Goal: Information Seeking & Learning: Find contact information

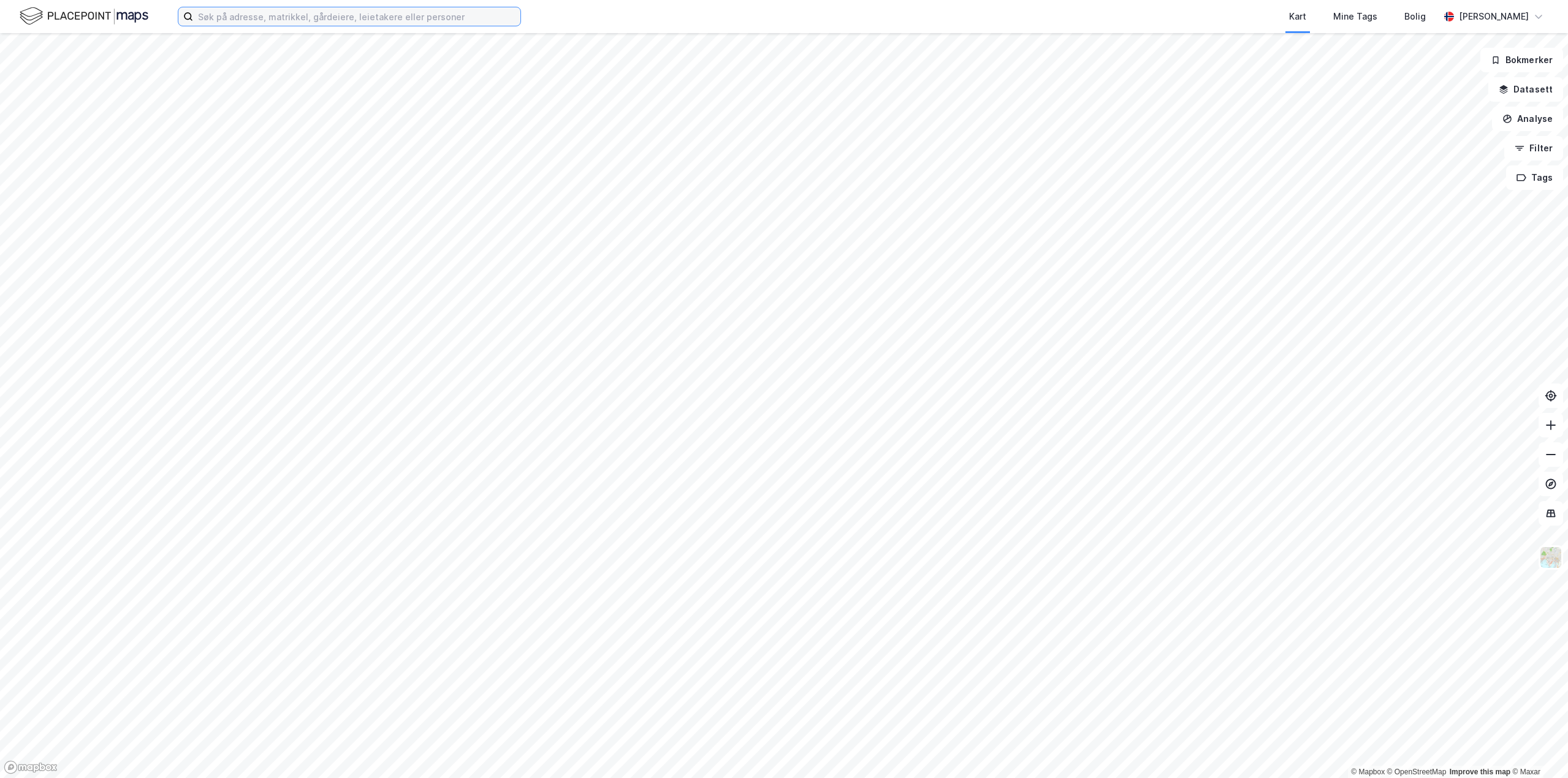
click at [332, 14] on input at bounding box center [357, 17] width 328 height 19
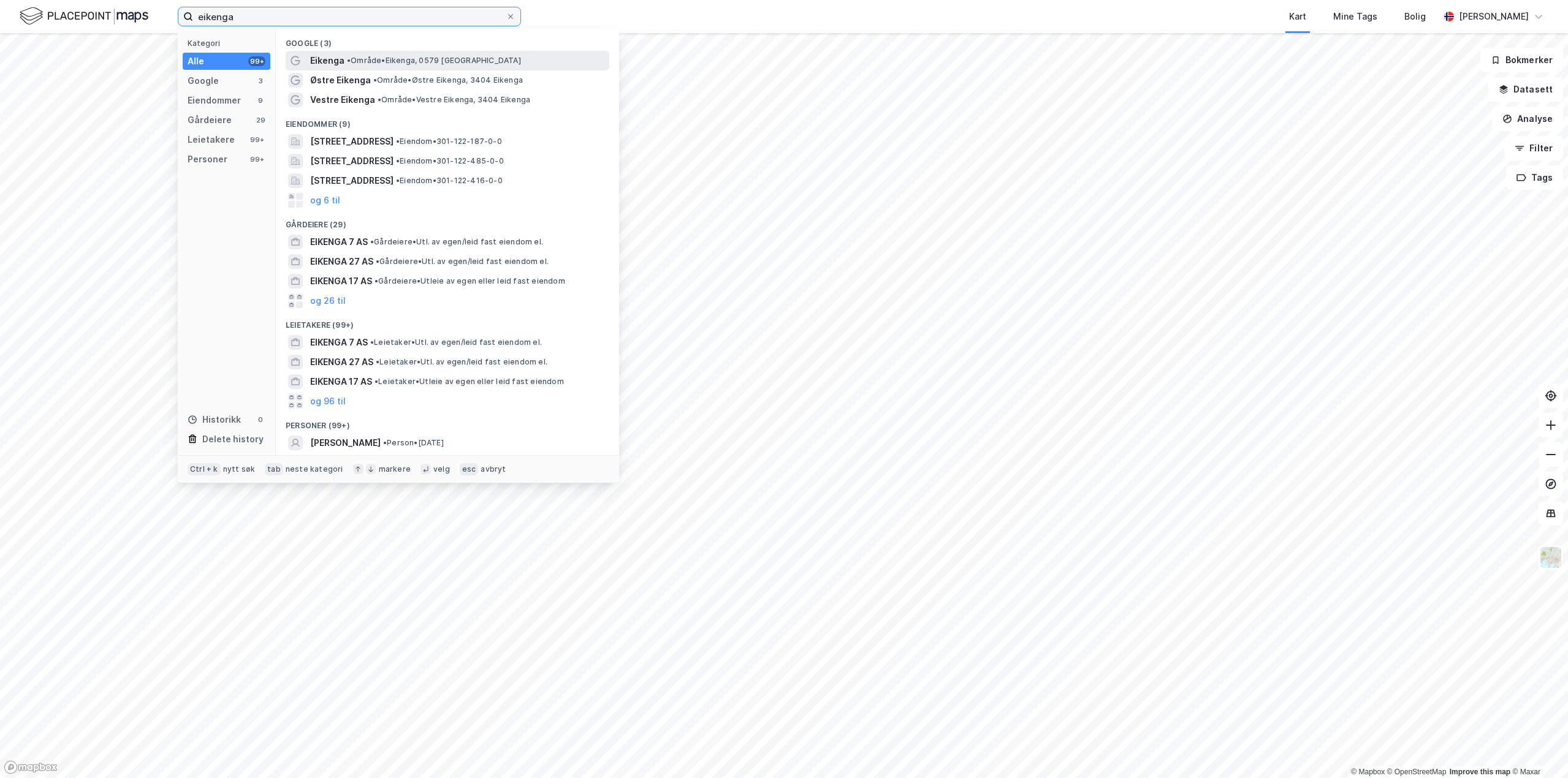
type input "eikenga"
click at [369, 63] on span "• Område • [GEOGRAPHIC_DATA], 0579 [GEOGRAPHIC_DATA]" at bounding box center [434, 60] width 174 height 10
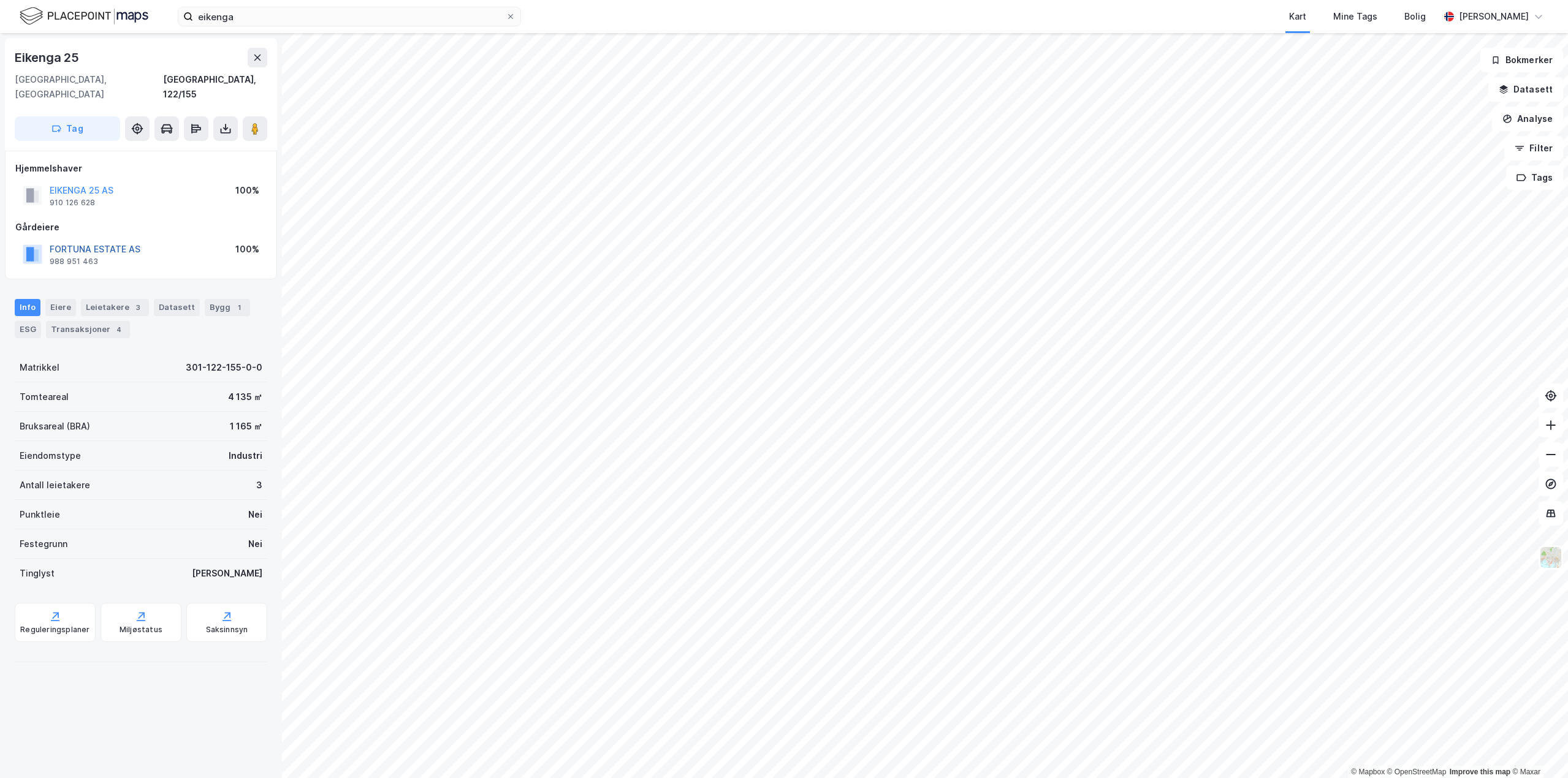
click at [0, 0] on button "FORTUNA ESTATE AS" at bounding box center [0, 0] width 0 height 0
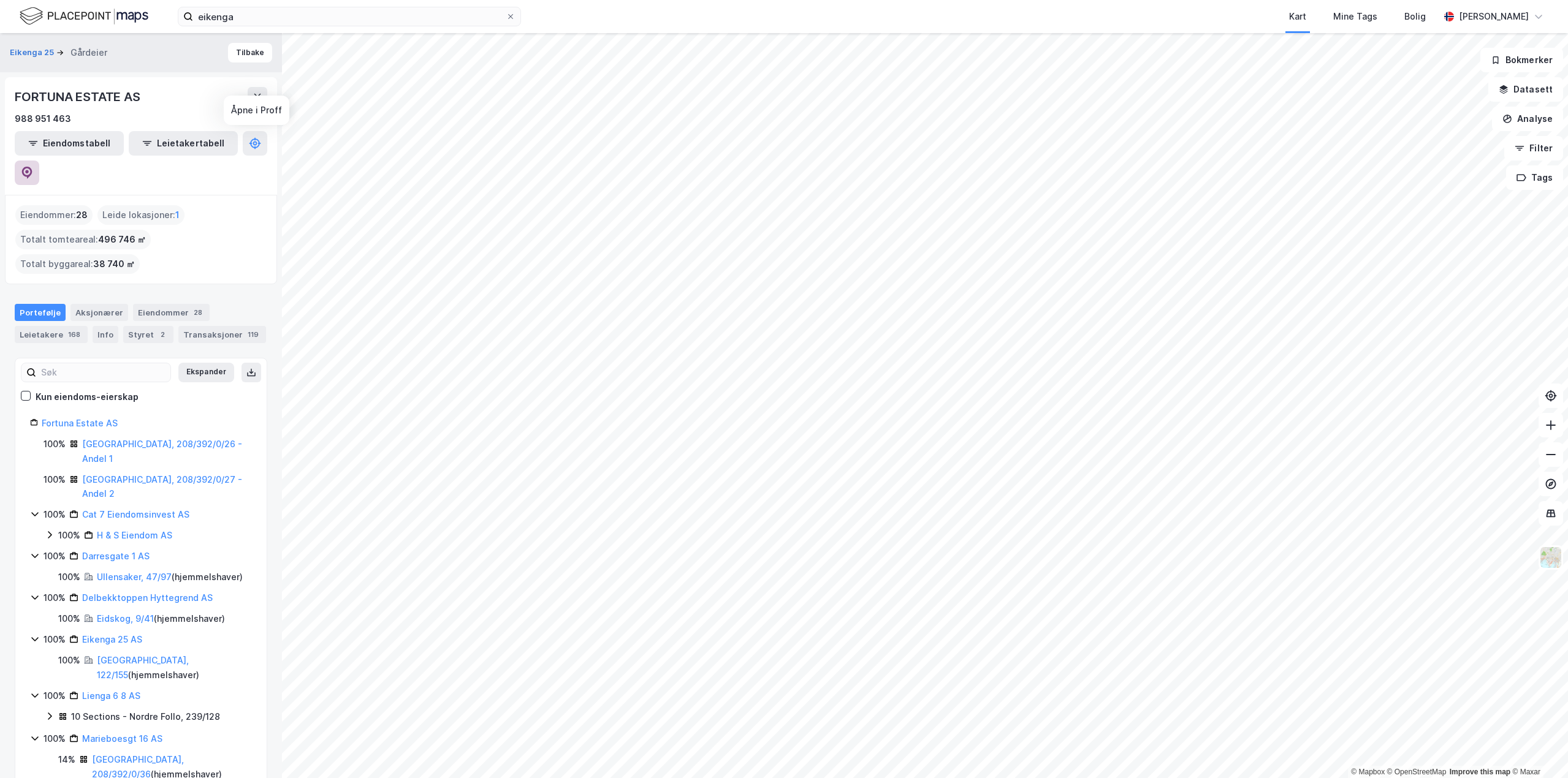
click at [33, 166] on icon at bounding box center [27, 172] width 12 height 12
click at [74, 418] on link "Fortuna Estate AS" at bounding box center [80, 423] width 76 height 11
